Goal: Task Accomplishment & Management: Manage account settings

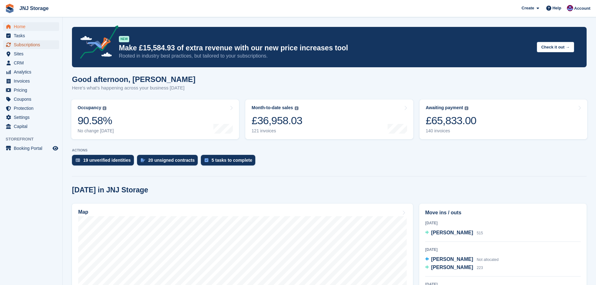
drag, startPoint x: 0, startPoint y: 0, endPoint x: 13, endPoint y: 42, distance: 43.7
click at [13, 42] on link "Subscriptions" at bounding box center [31, 44] width 56 height 9
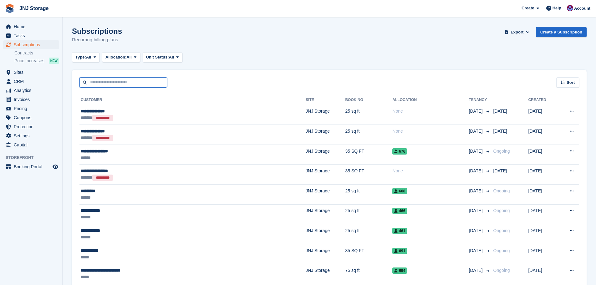
click at [113, 83] on input "text" at bounding box center [123, 82] width 88 height 10
type input "****"
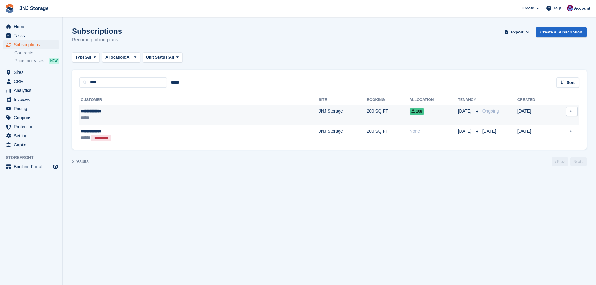
click at [133, 116] on div "*****" at bounding box center [140, 118] width 119 height 7
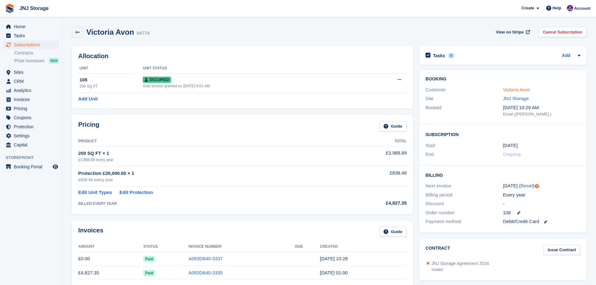
click at [514, 91] on link "Victoria Avon" at bounding box center [516, 89] width 27 height 5
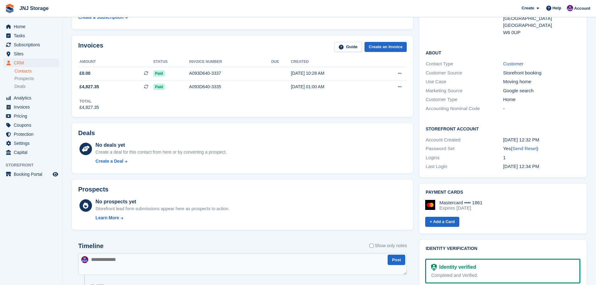
scroll to position [94, 0]
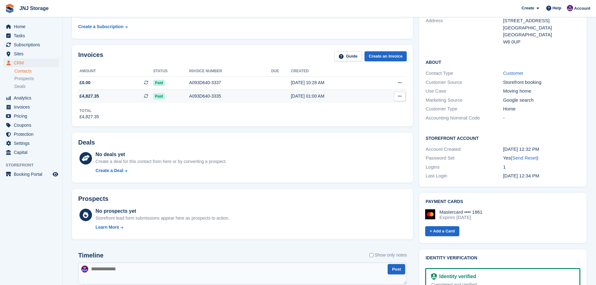
click at [204, 97] on div "A093D640-3335" at bounding box center [230, 96] width 82 height 7
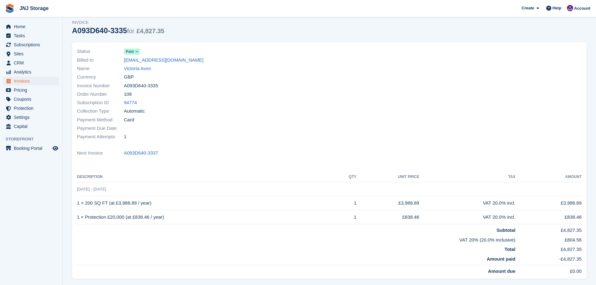
scroll to position [8, 0]
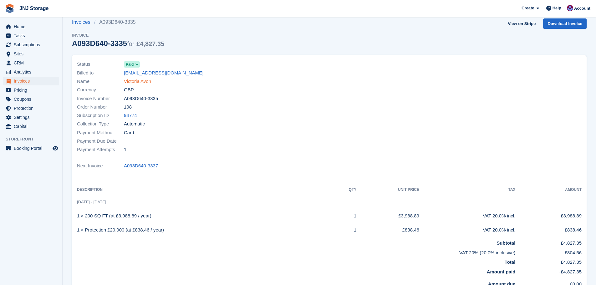
click at [143, 82] on link "Victoria Avon" at bounding box center [137, 81] width 27 height 7
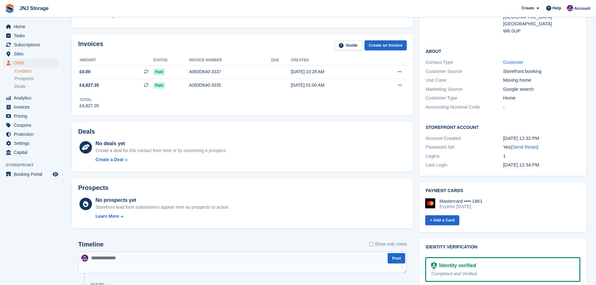
scroll to position [94, 0]
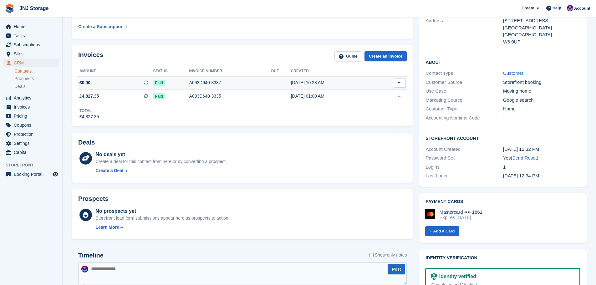
click at [210, 83] on div "A093D640-3337" at bounding box center [230, 82] width 82 height 7
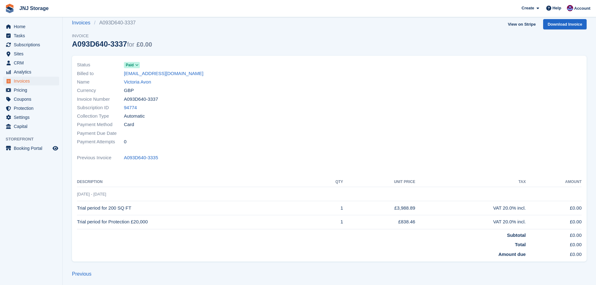
scroll to position [10, 0]
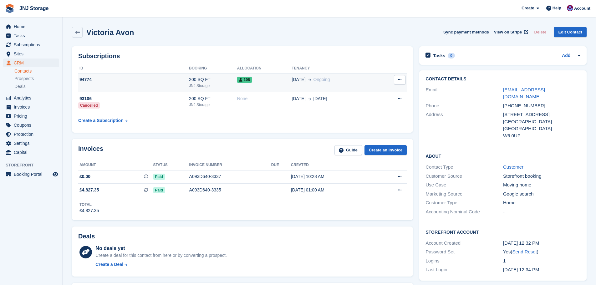
click at [213, 79] on div "200 SQ FT" at bounding box center [213, 79] width 48 height 7
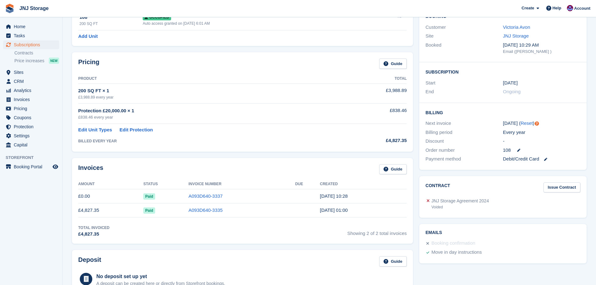
scroll to position [31, 0]
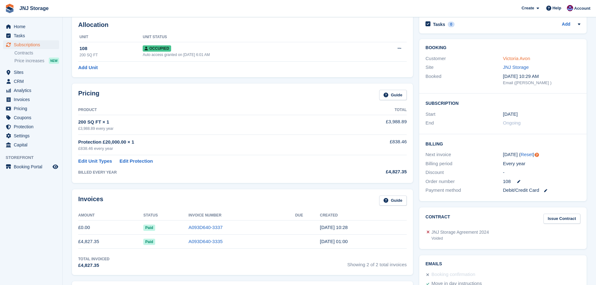
click at [510, 59] on link "Victoria Avon" at bounding box center [516, 58] width 27 height 5
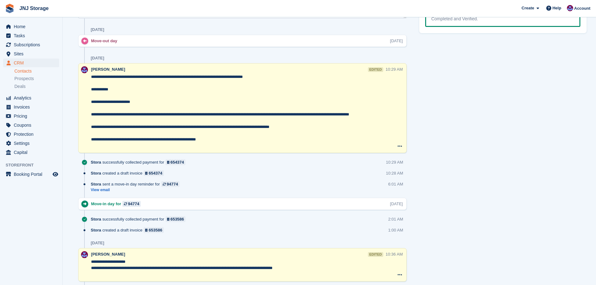
scroll to position [376, 0]
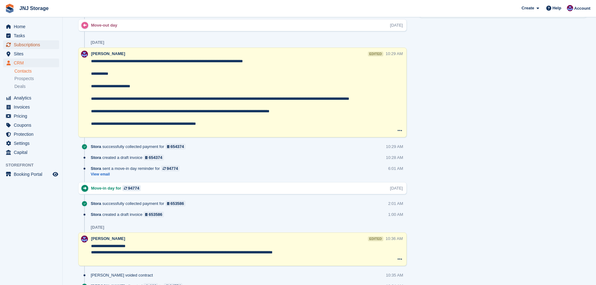
click at [21, 46] on span "Subscriptions" at bounding box center [33, 44] width 38 height 9
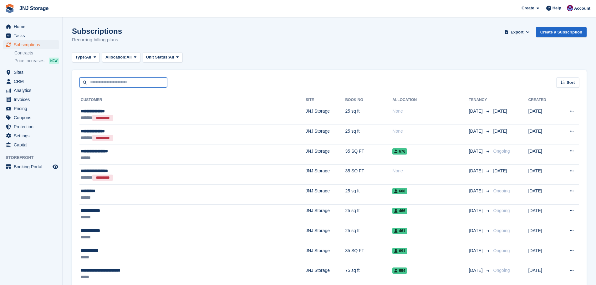
click at [132, 84] on input "text" at bounding box center [123, 82] width 88 height 10
type input "****"
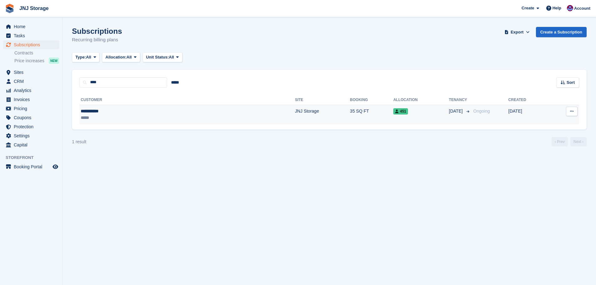
click at [295, 110] on td "JNJ Storage" at bounding box center [322, 115] width 55 height 20
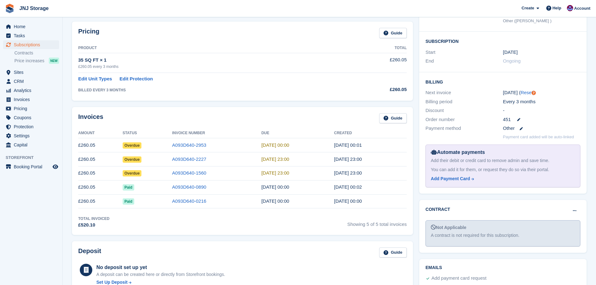
scroll to position [94, 0]
click at [175, 146] on link "A093D640-2953" at bounding box center [189, 144] width 34 height 5
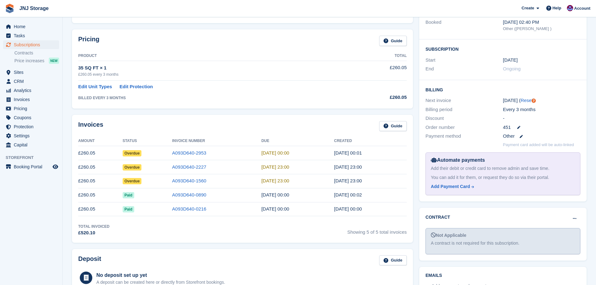
scroll to position [94, 0]
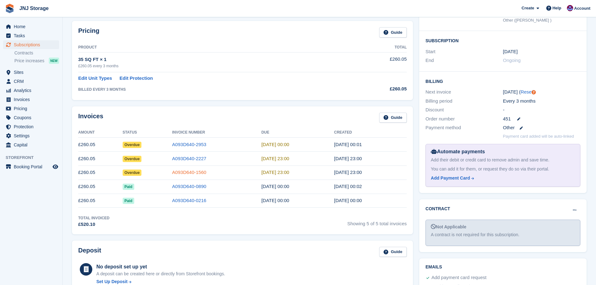
click at [172, 173] on link "A093D640-1560" at bounding box center [189, 172] width 34 height 5
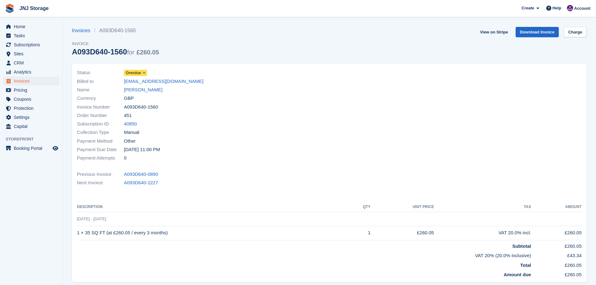
click at [142, 73] on icon at bounding box center [143, 73] width 3 height 4
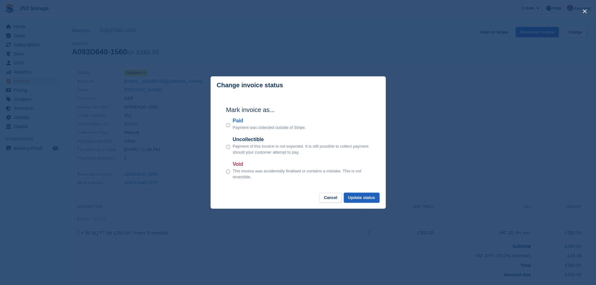
click at [357, 195] on button "Update status" at bounding box center [362, 198] width 36 height 10
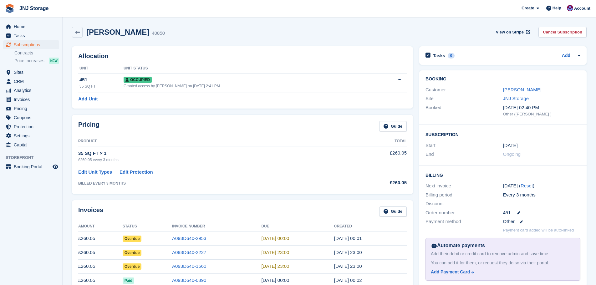
scroll to position [94, 0]
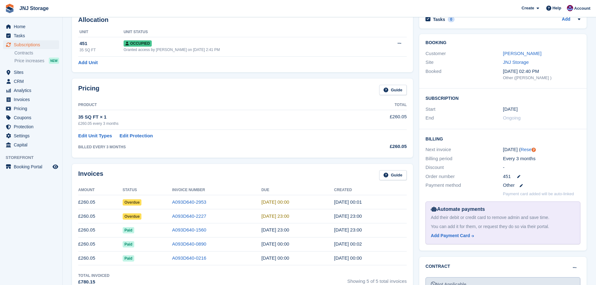
scroll to position [31, 0]
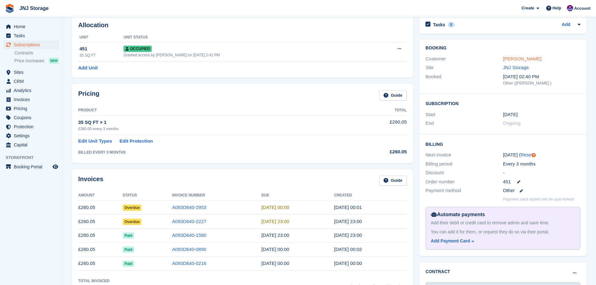
click at [520, 60] on link "[PERSON_NAME]" at bounding box center [522, 58] width 38 height 5
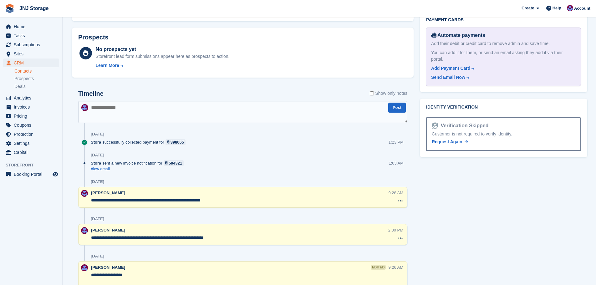
scroll to position [344, 0]
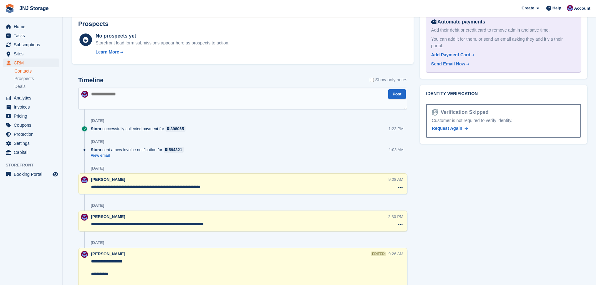
click at [128, 98] on textarea at bounding box center [242, 99] width 329 height 22
type textarea "**********"
click at [389, 92] on button "Post" at bounding box center [397, 94] width 18 height 10
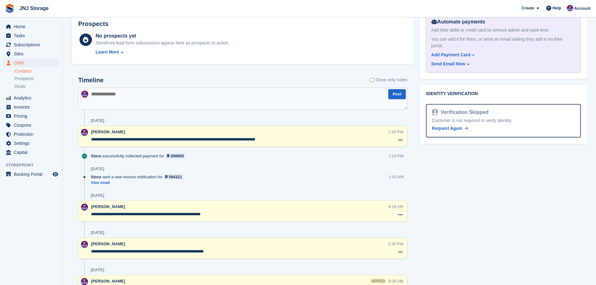
click at [299, 140] on textarea "**********" at bounding box center [239, 139] width 297 height 6
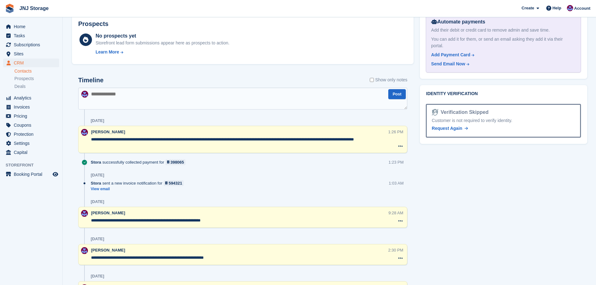
drag, startPoint x: 298, startPoint y: 140, endPoint x: 284, endPoint y: 142, distance: 13.7
click at [284, 142] on textarea "**********" at bounding box center [239, 142] width 297 height 13
type textarea "**********"
